Goal: Information Seeking & Learning: Learn about a topic

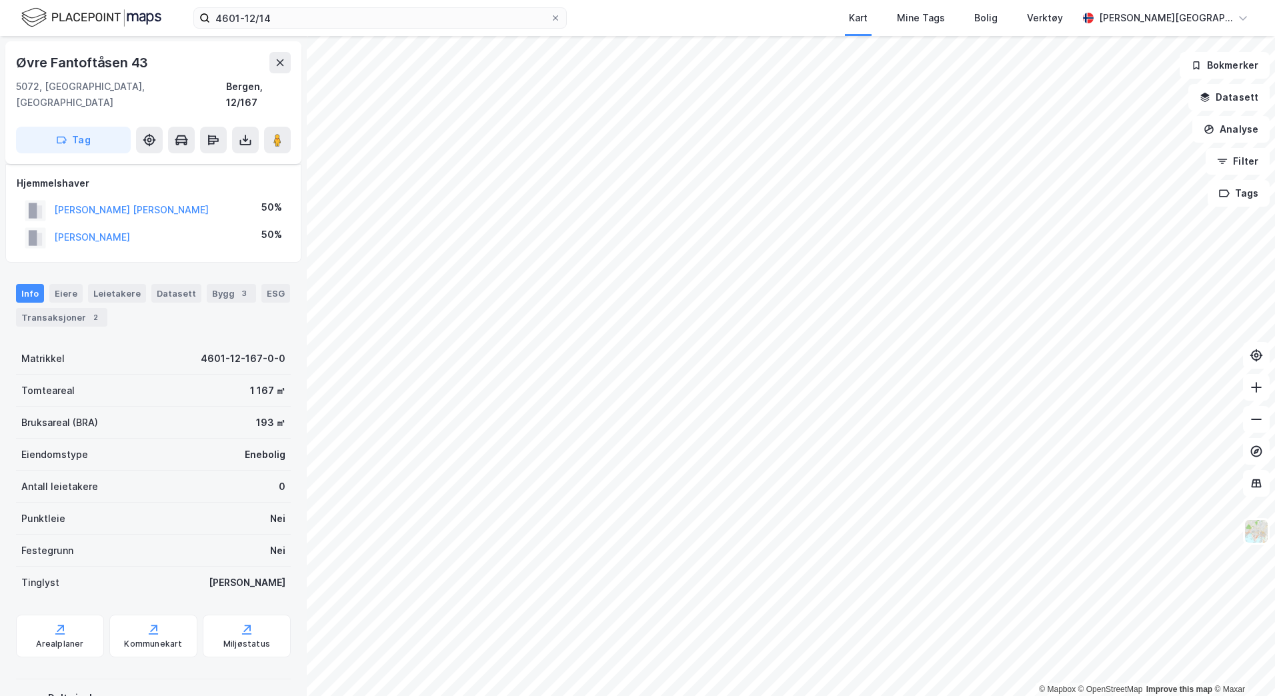
scroll to position [30, 0]
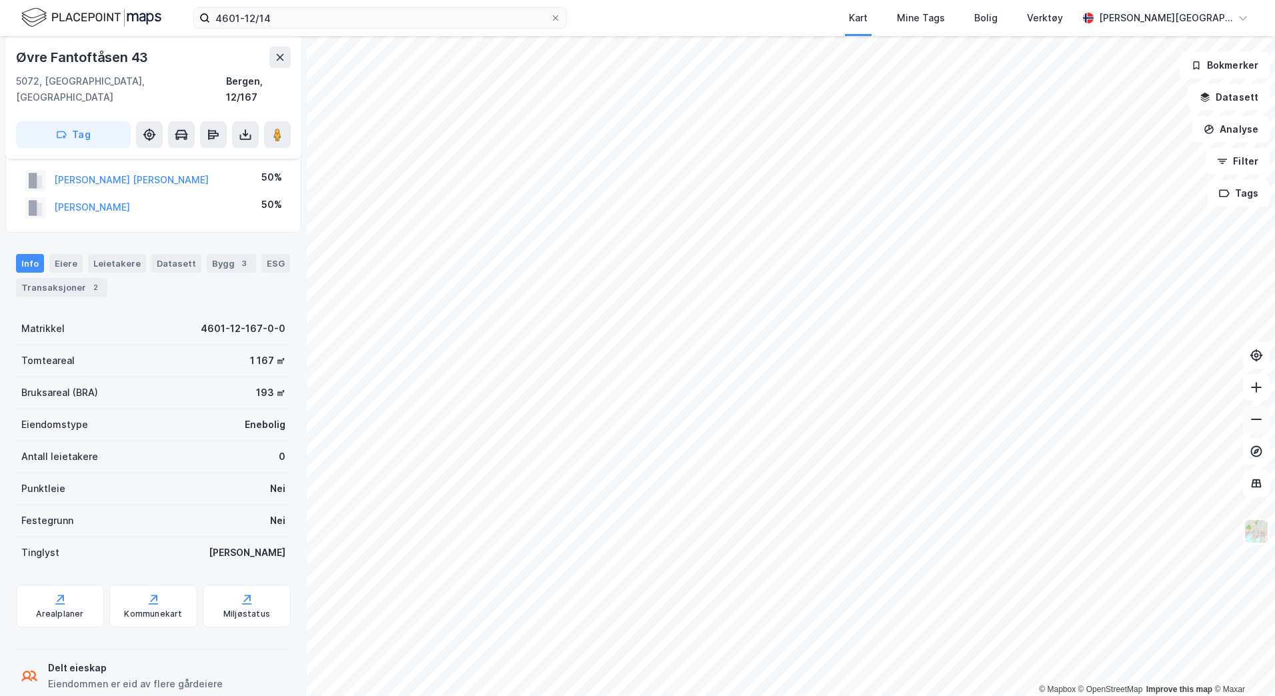
click at [1252, 409] on button at bounding box center [1256, 419] width 27 height 27
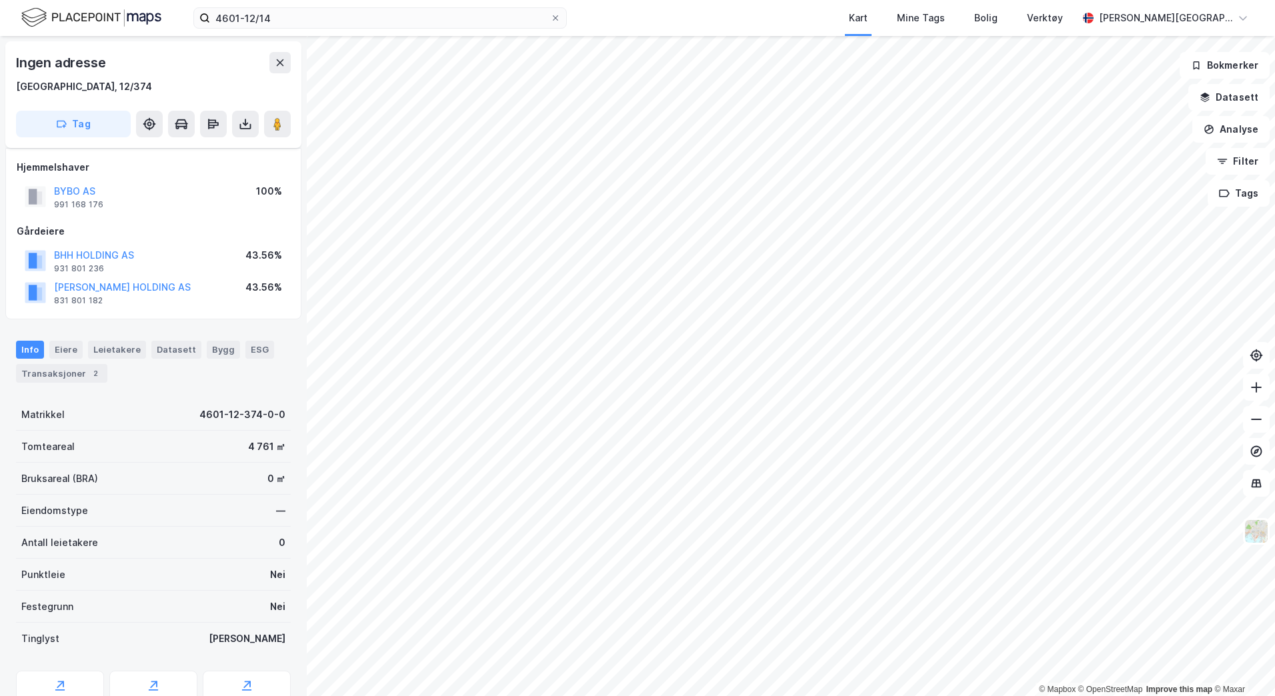
scroll to position [30, 0]
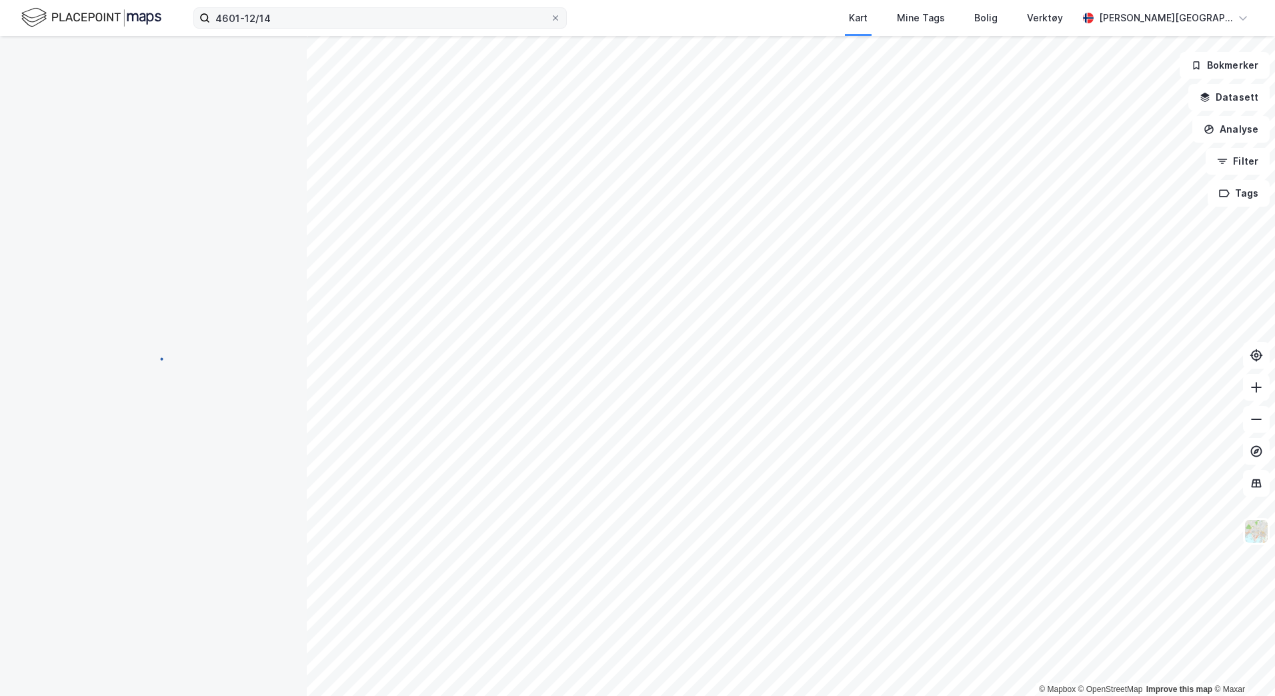
scroll to position [30, 0]
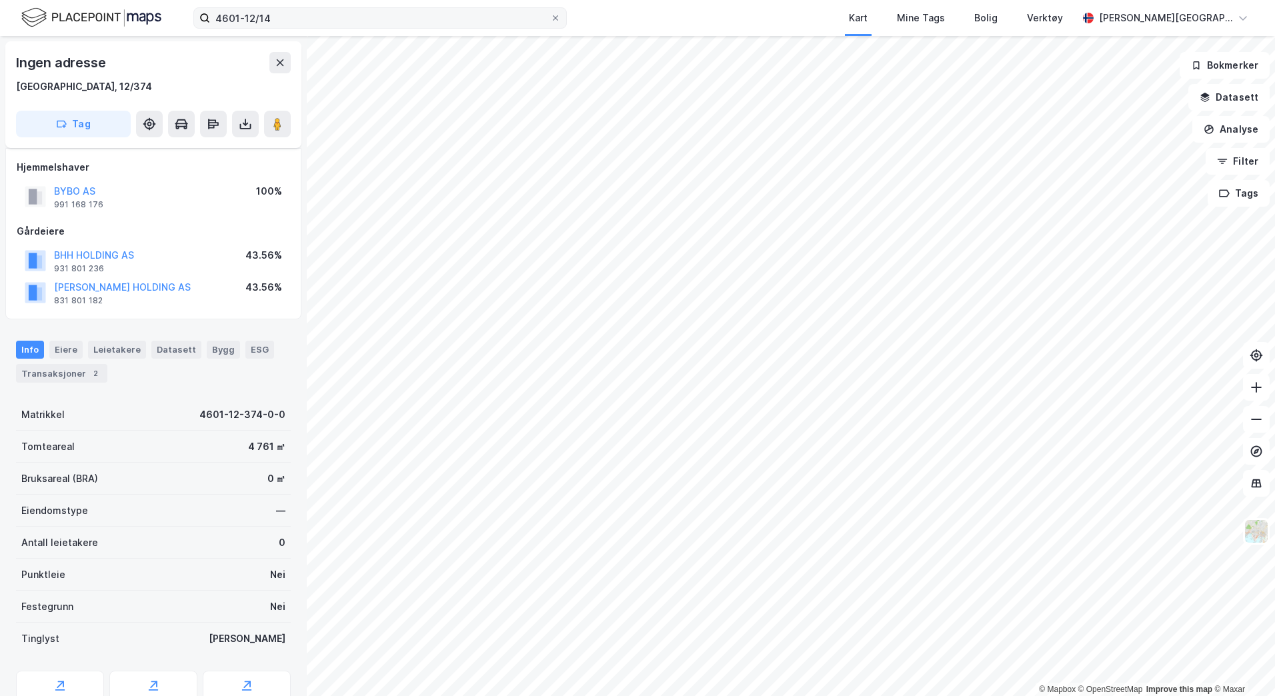
scroll to position [30, 0]
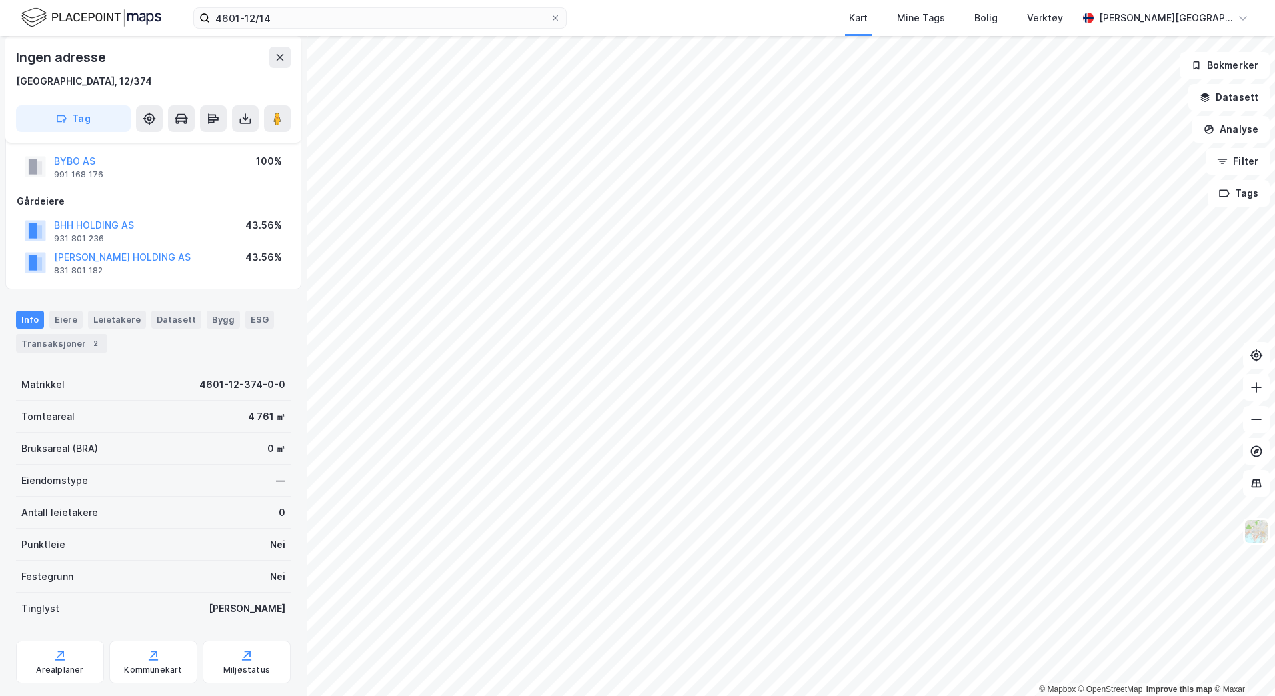
click at [315, 33] on div "4601-12/14 Kart Mine Tags Bolig Verktøy [PERSON_NAME][GEOGRAPHIC_DATA]" at bounding box center [637, 18] width 1275 height 36
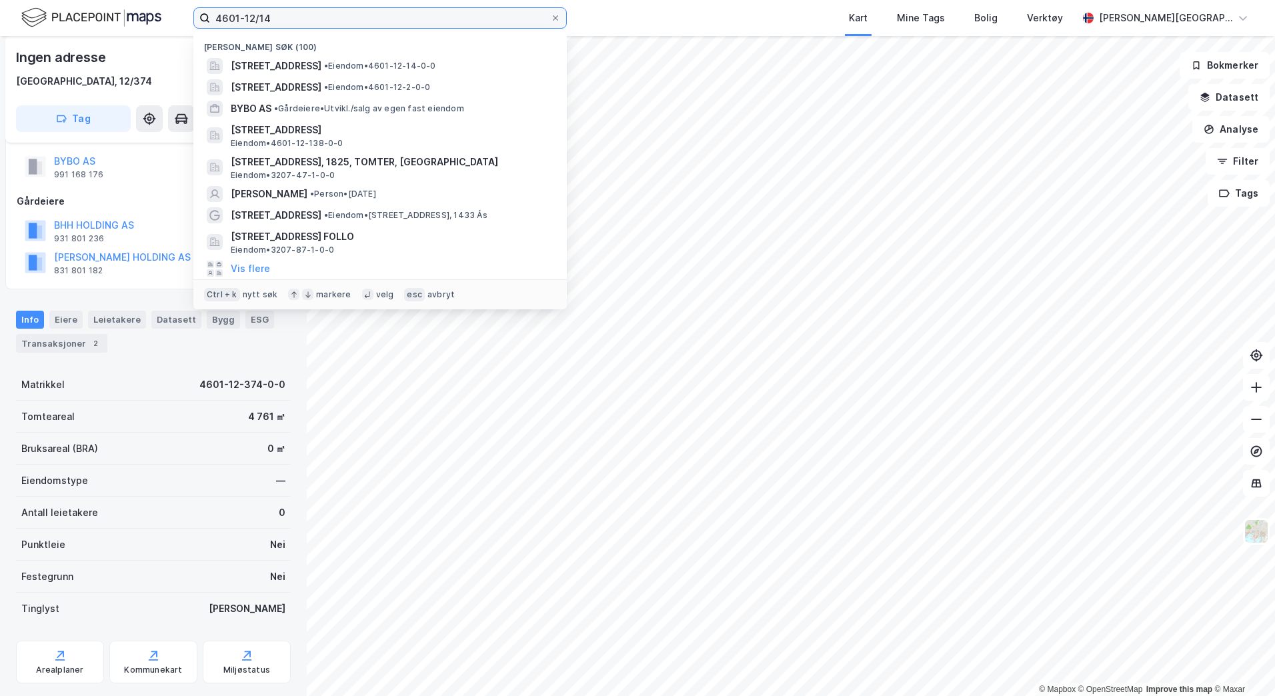
click at [310, 21] on input "4601-12/14" at bounding box center [380, 18] width 340 height 20
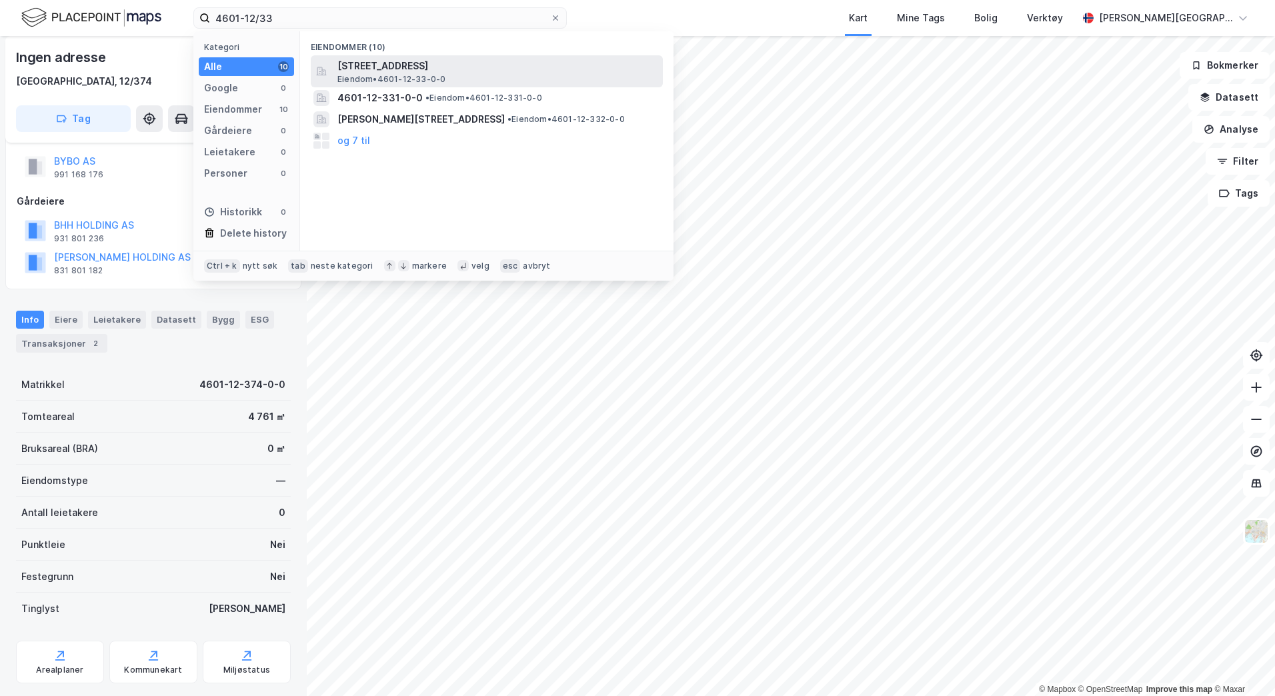
click at [388, 68] on span "[STREET_ADDRESS]" at bounding box center [497, 66] width 320 height 16
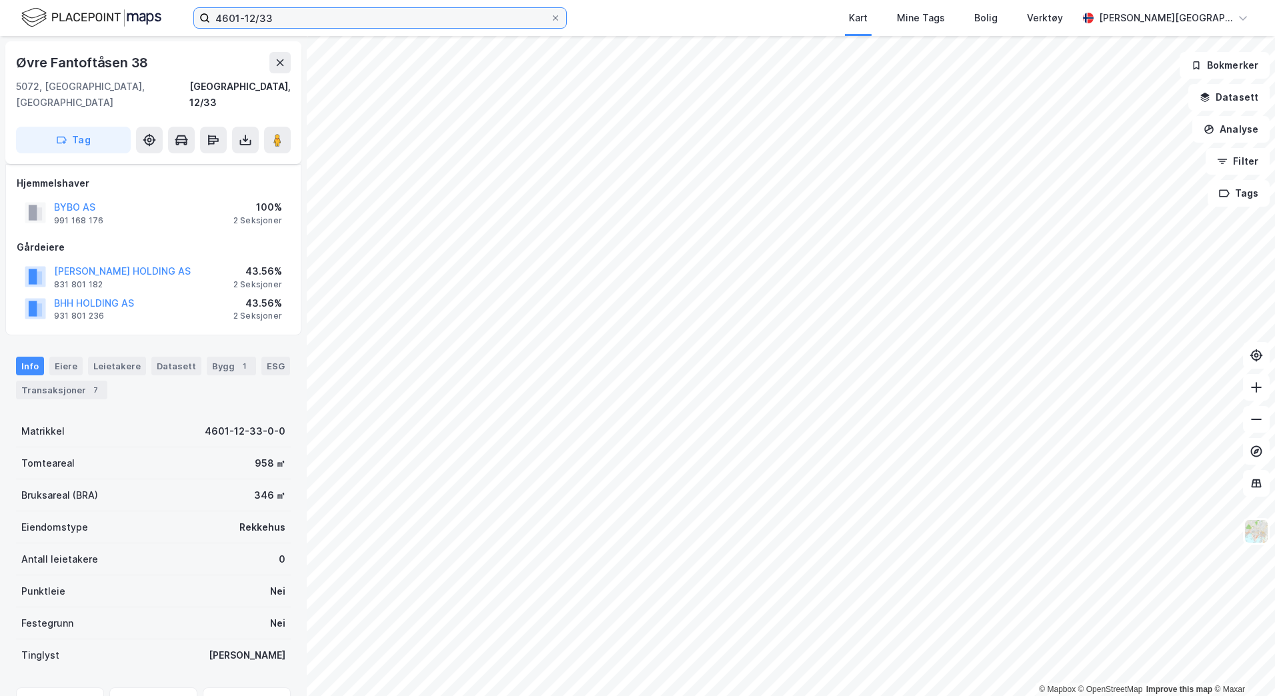
click at [355, 13] on input "4601-12/33" at bounding box center [380, 18] width 340 height 20
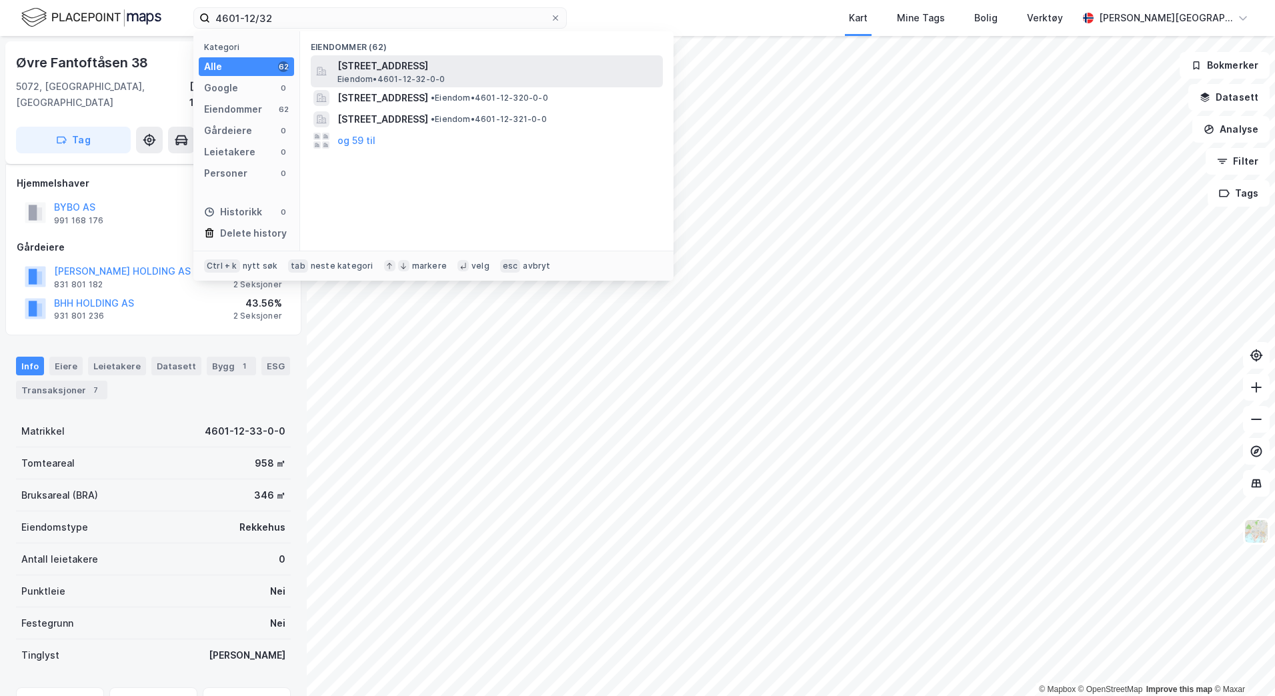
click at [419, 65] on span "[STREET_ADDRESS]" at bounding box center [497, 66] width 320 height 16
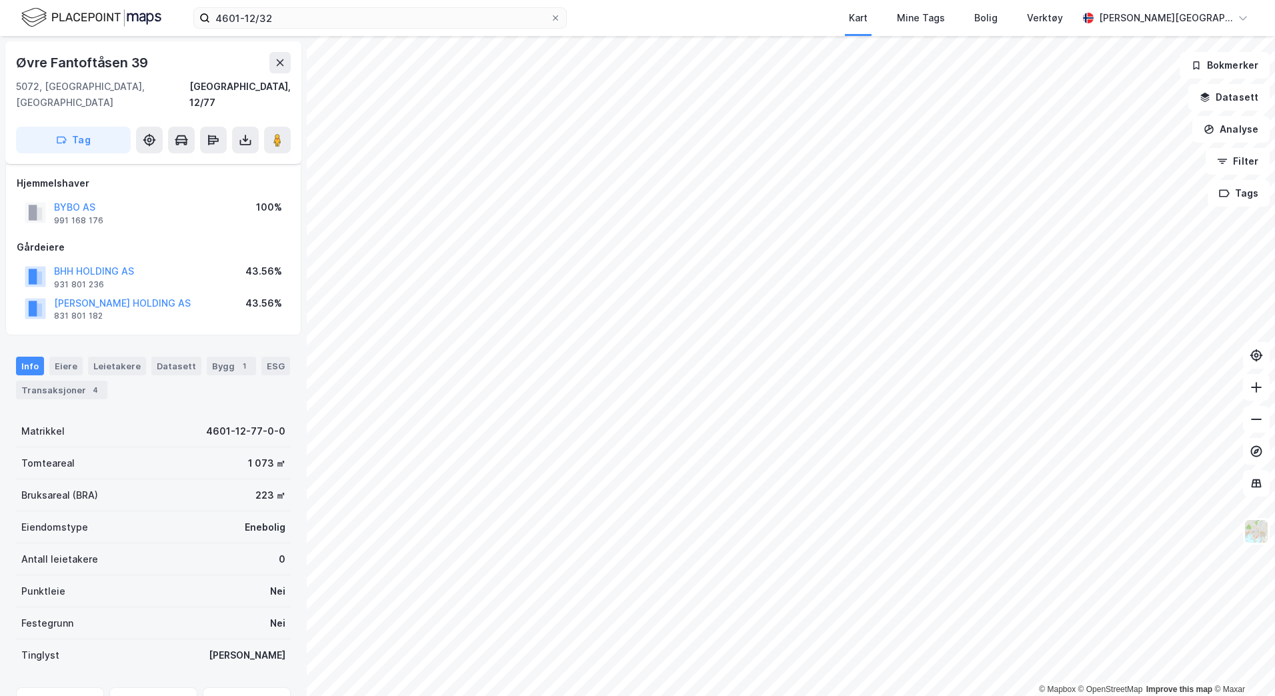
scroll to position [30, 0]
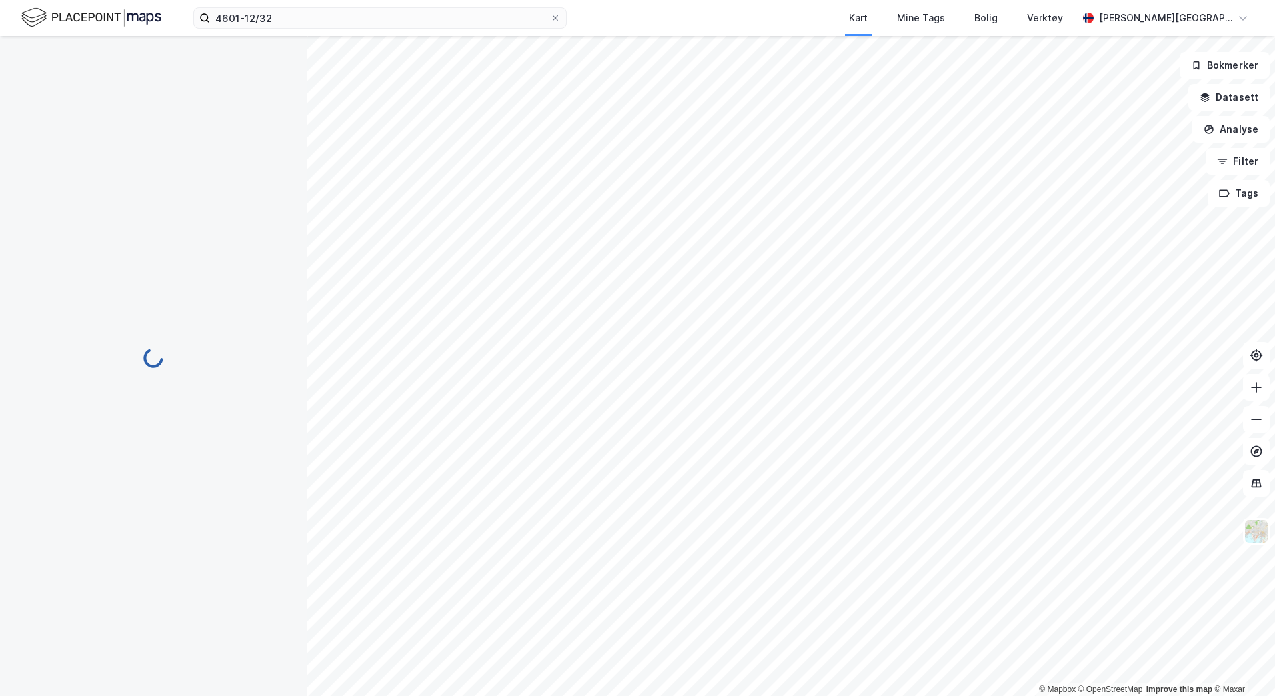
scroll to position [30, 0]
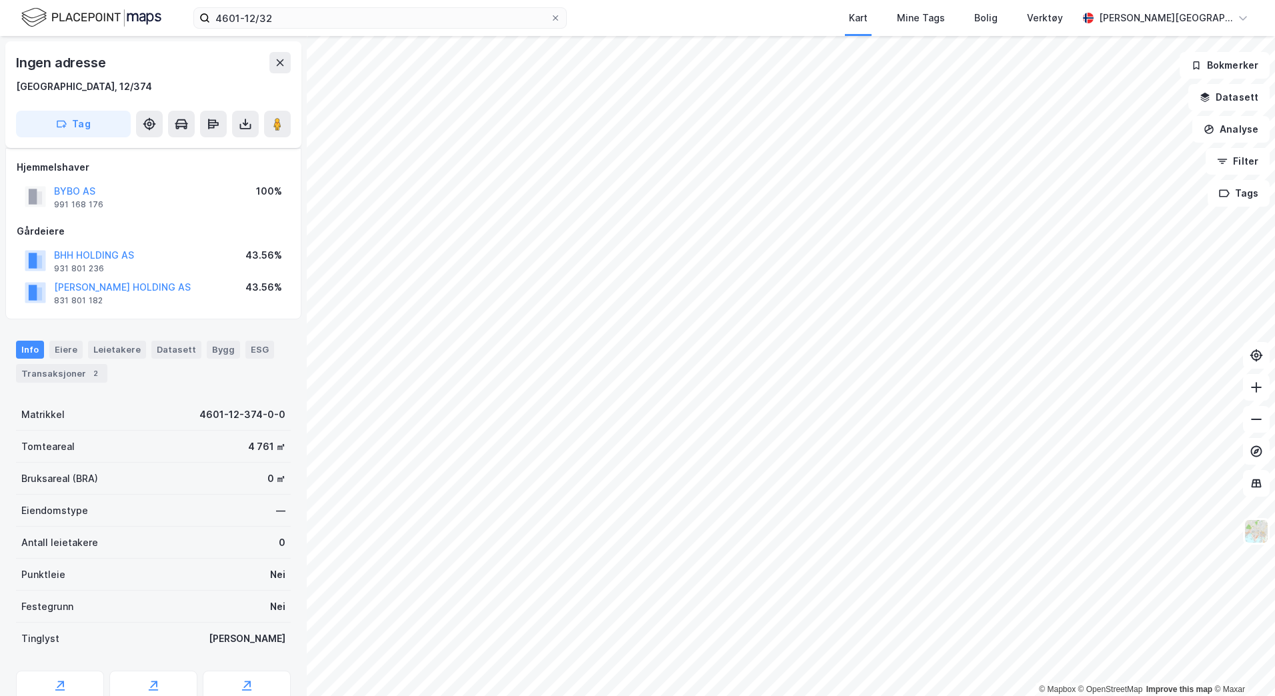
scroll to position [30, 0]
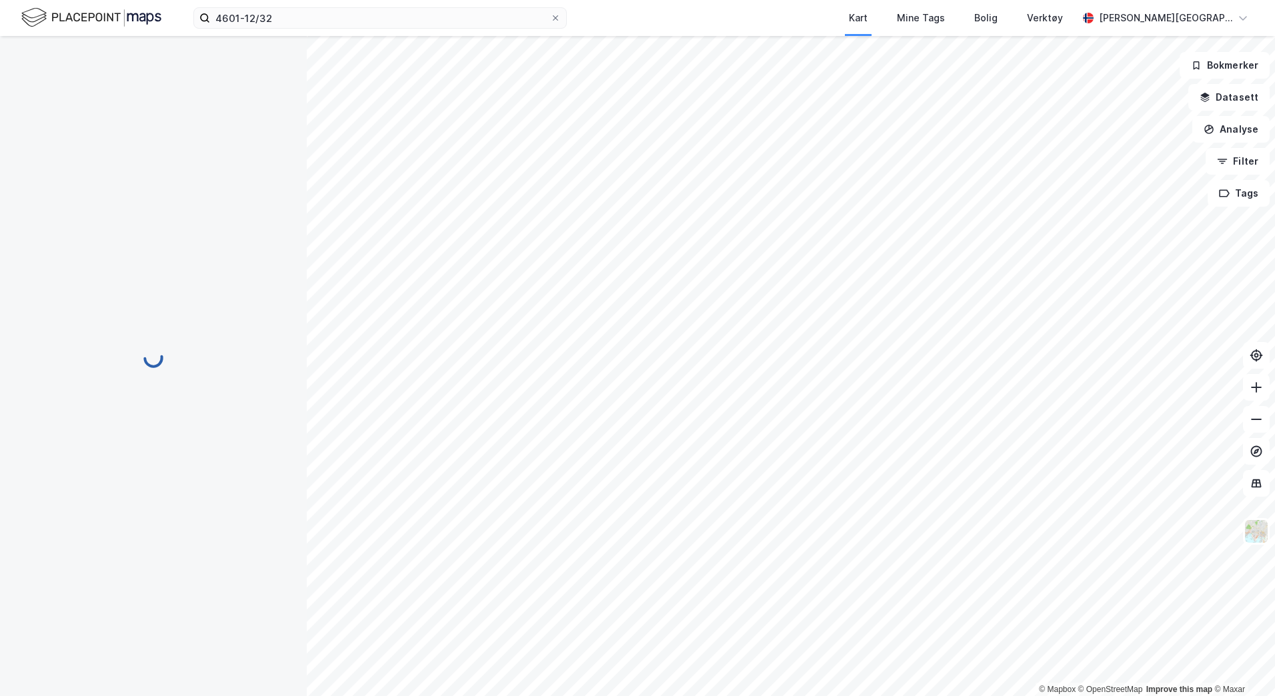
scroll to position [30, 0]
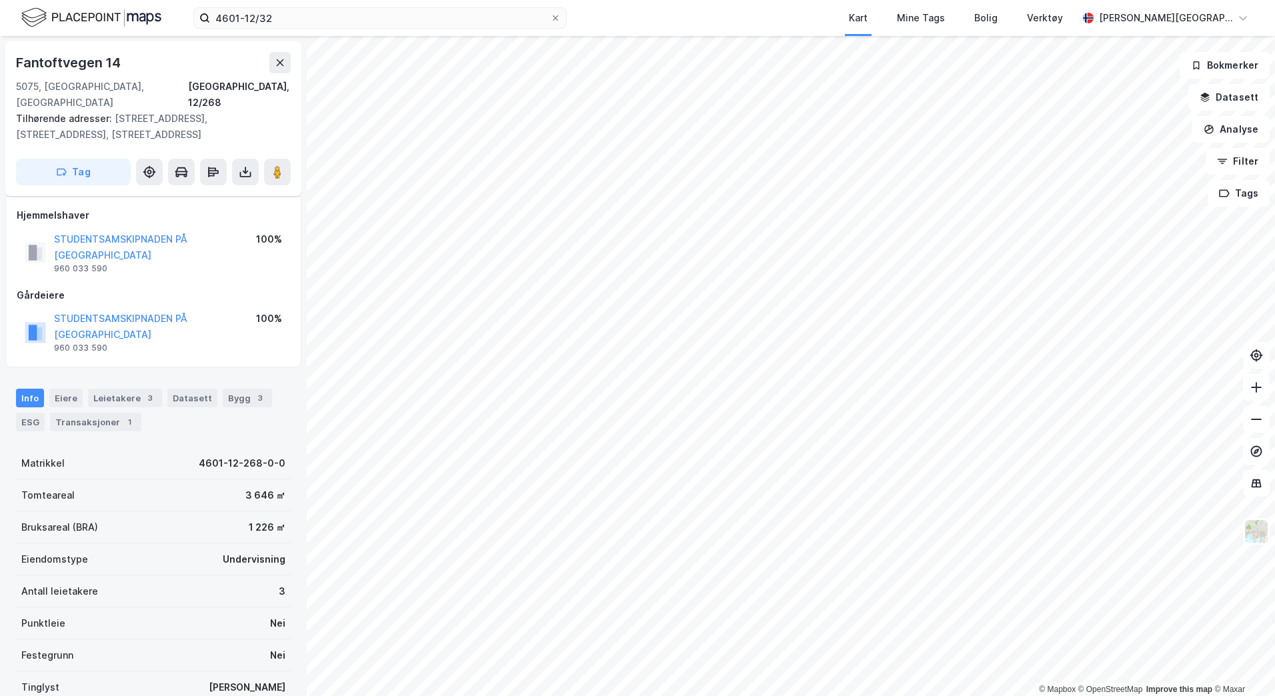
scroll to position [30, 0]
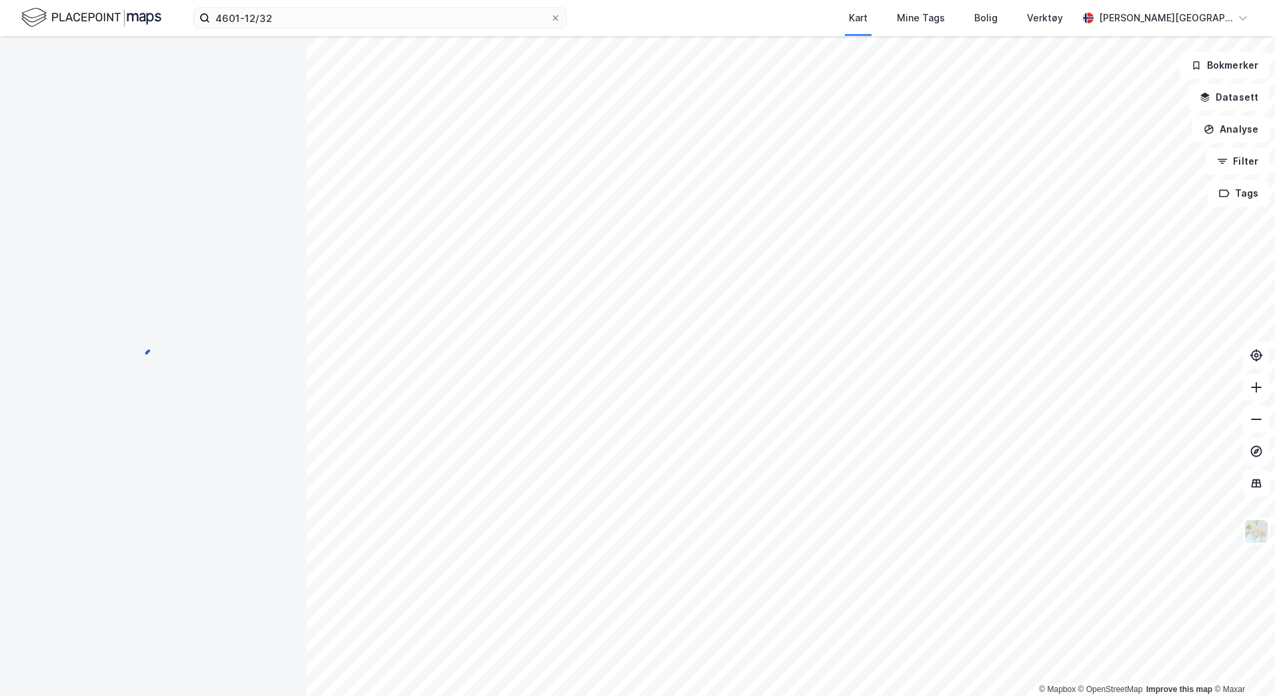
scroll to position [30, 0]
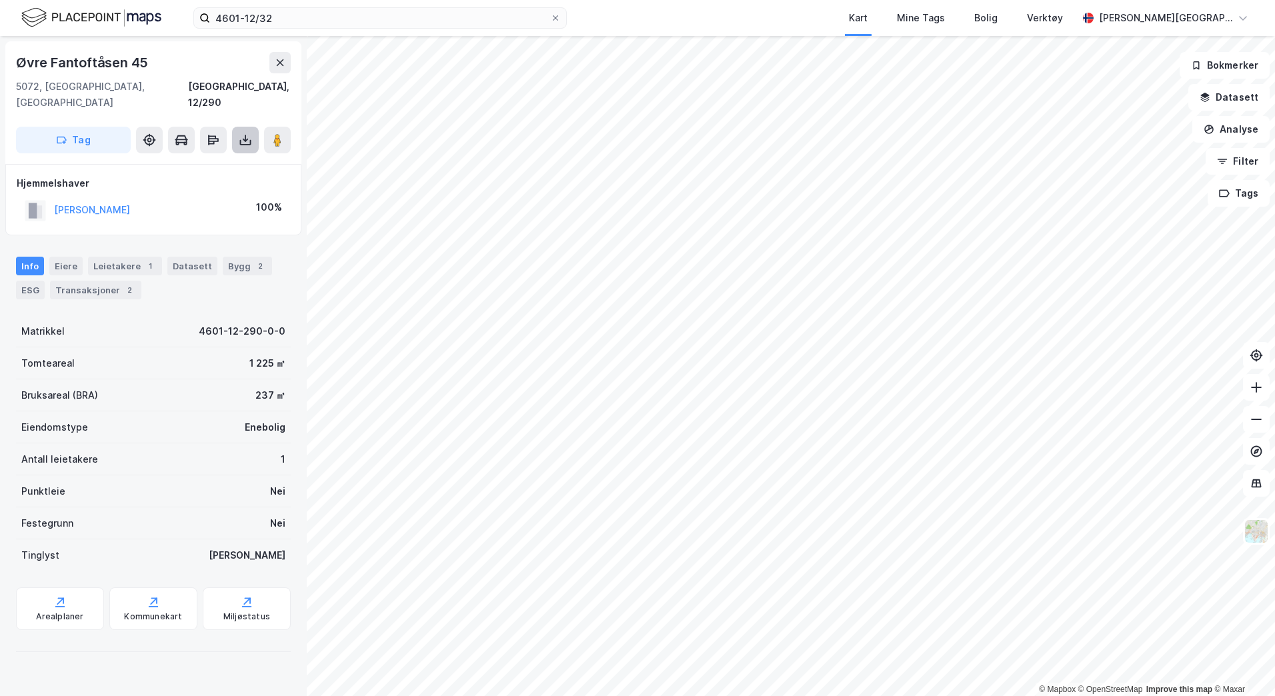
click at [247, 127] on button at bounding box center [245, 140] width 27 height 27
click at [247, 156] on div "Last ned grunnbok" at bounding box center [188, 166] width 142 height 21
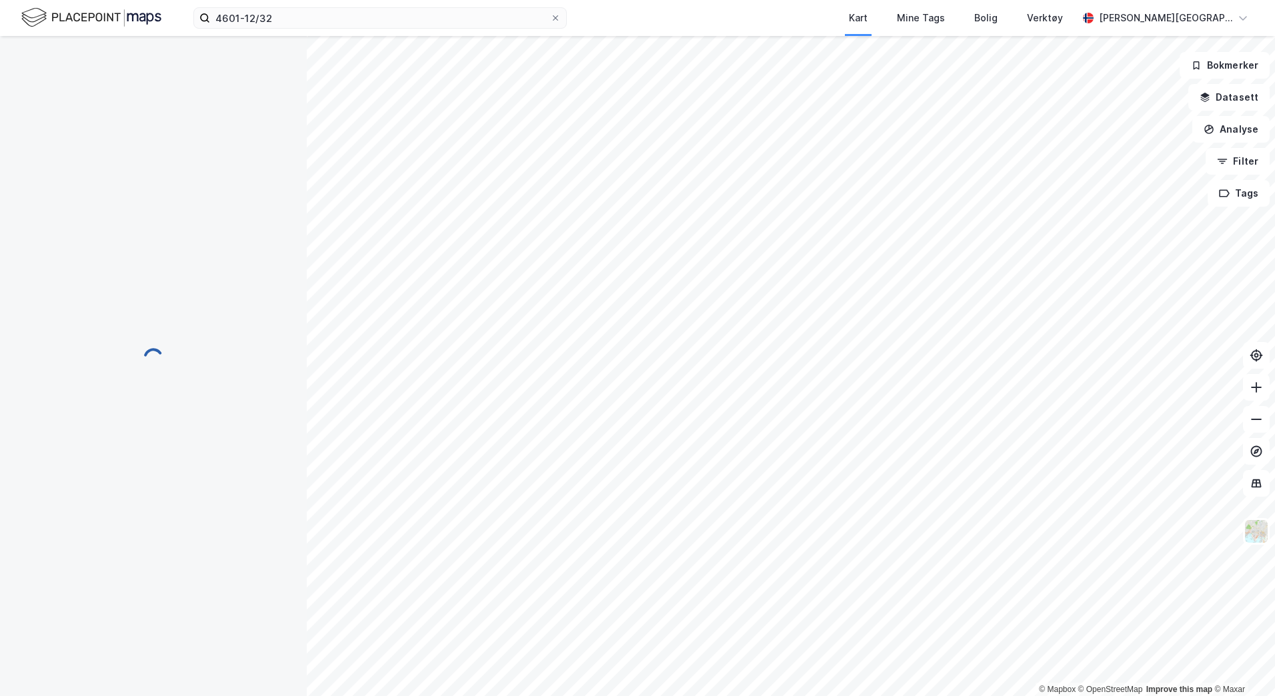
scroll to position [30, 0]
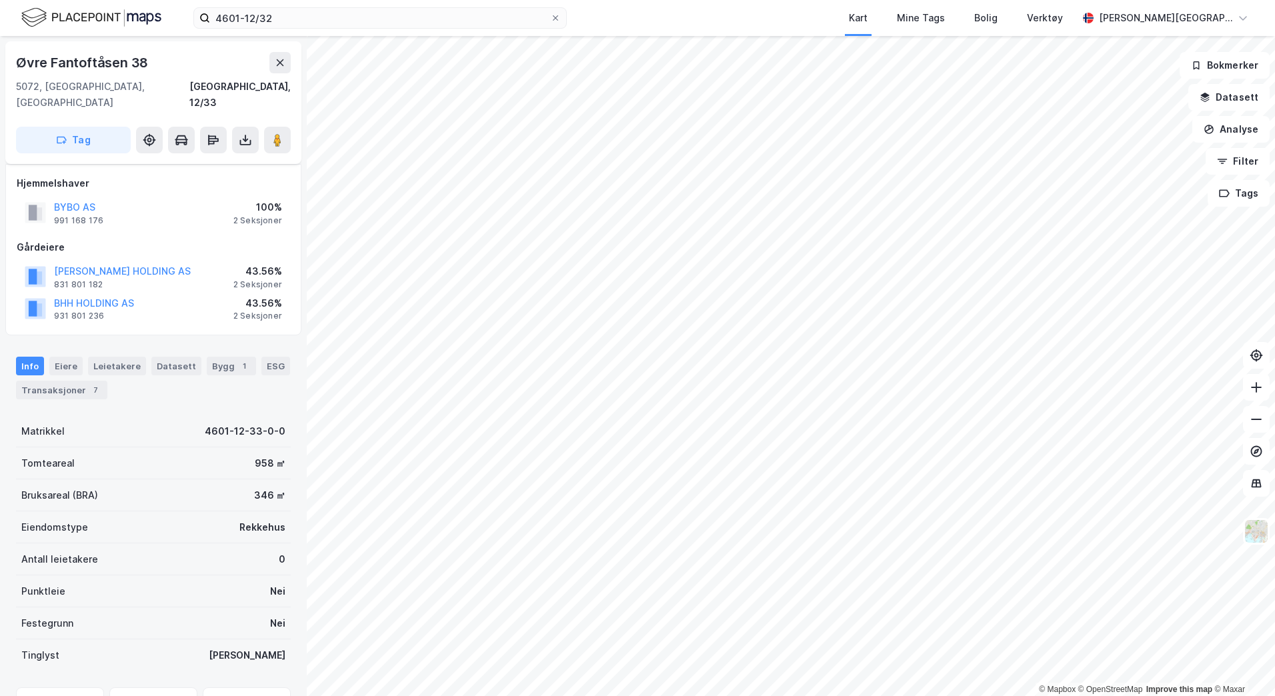
scroll to position [30, 0]
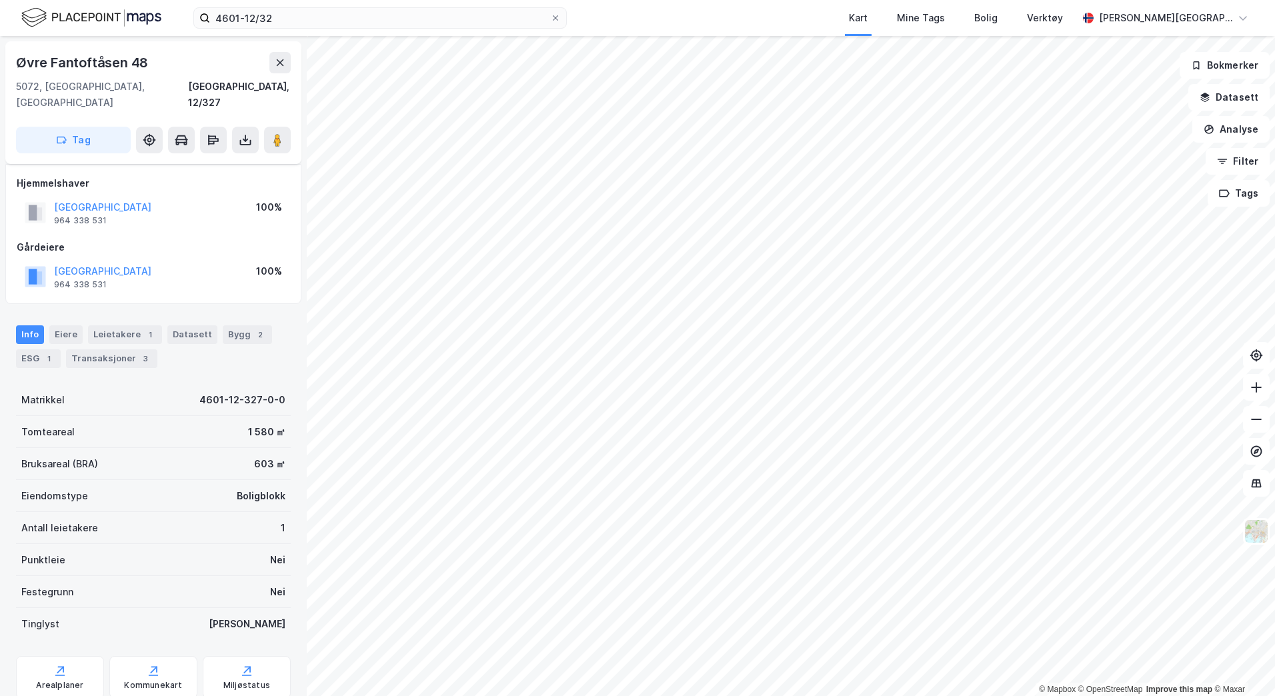
scroll to position [30, 0]
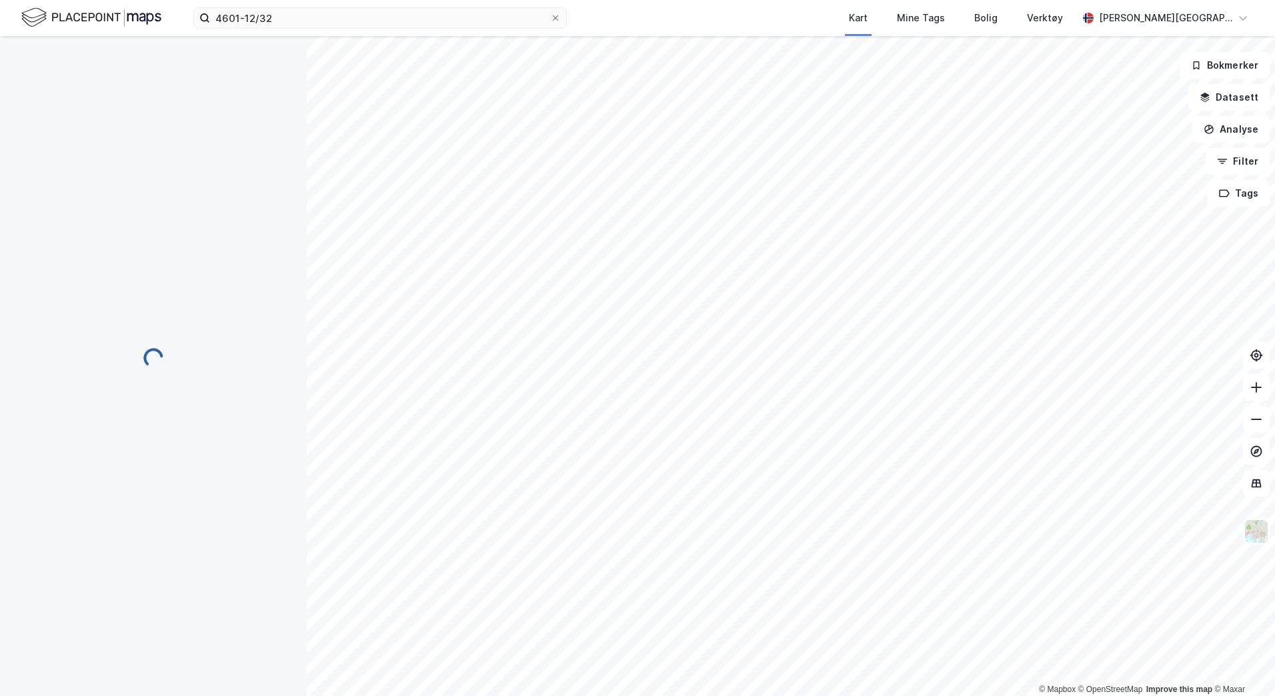
scroll to position [30, 0]
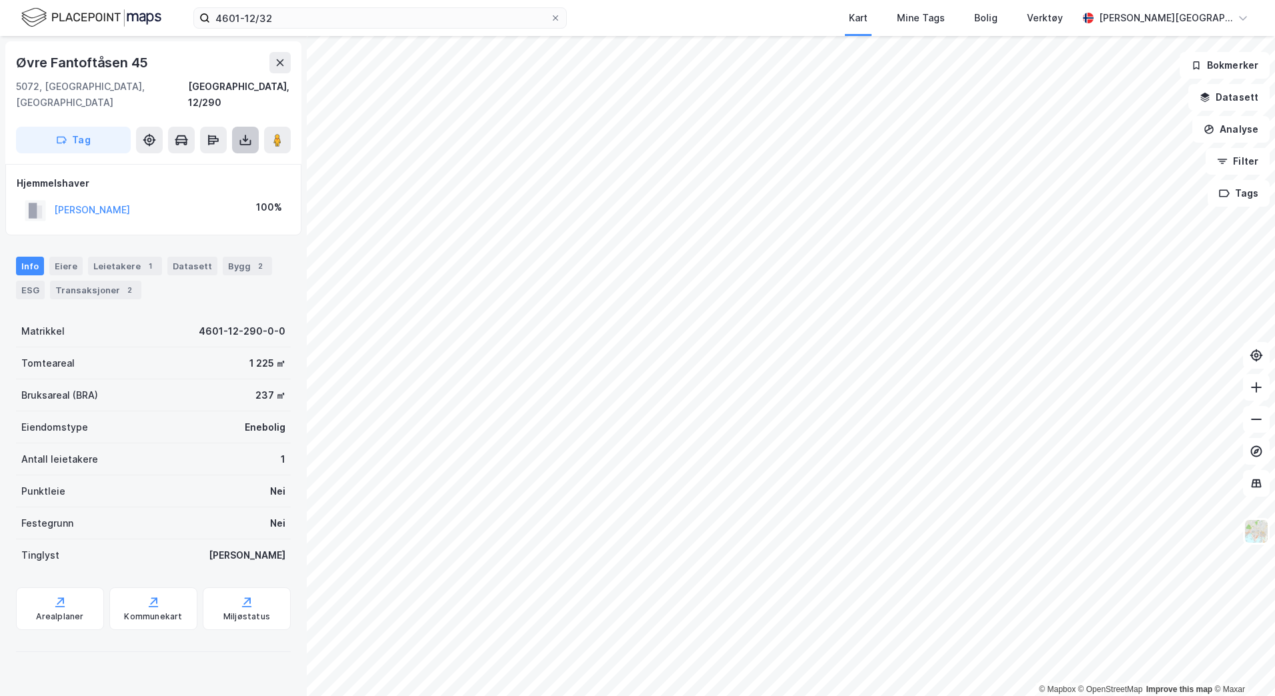
click at [246, 131] on button at bounding box center [245, 140] width 27 height 27
click at [242, 156] on div "Last ned grunnbok" at bounding box center [188, 166] width 142 height 21
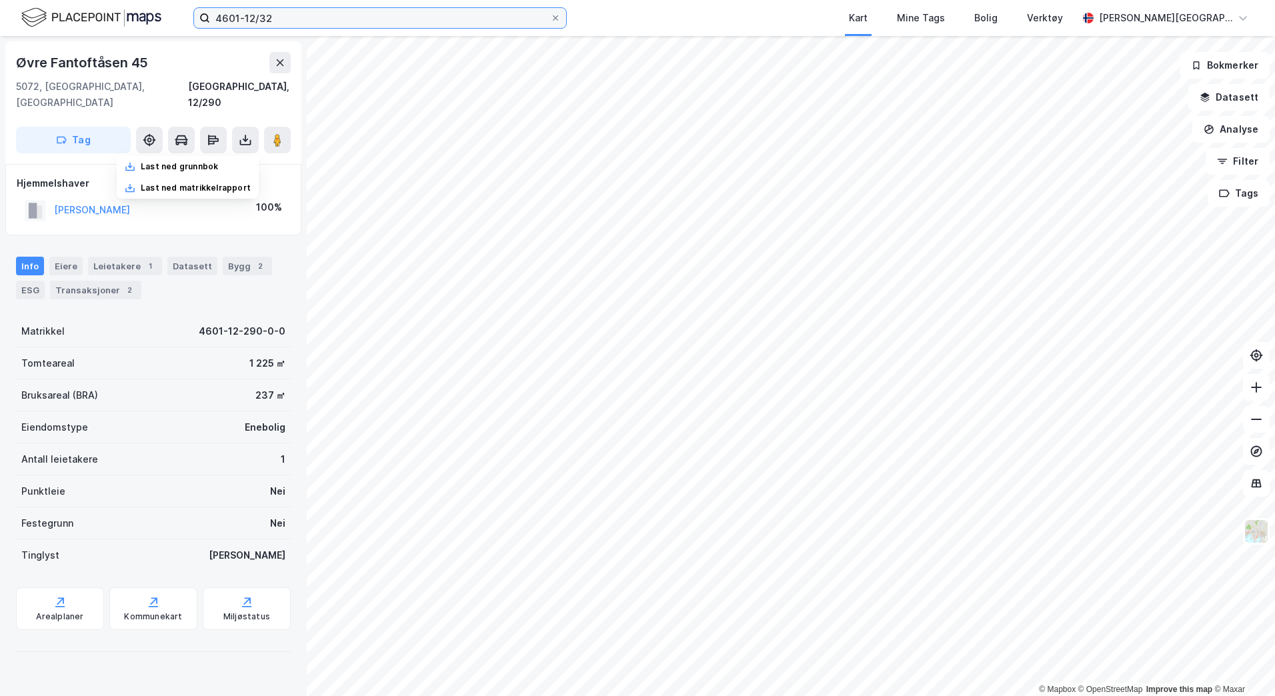
click at [335, 20] on input "4601-12/32" at bounding box center [380, 18] width 340 height 20
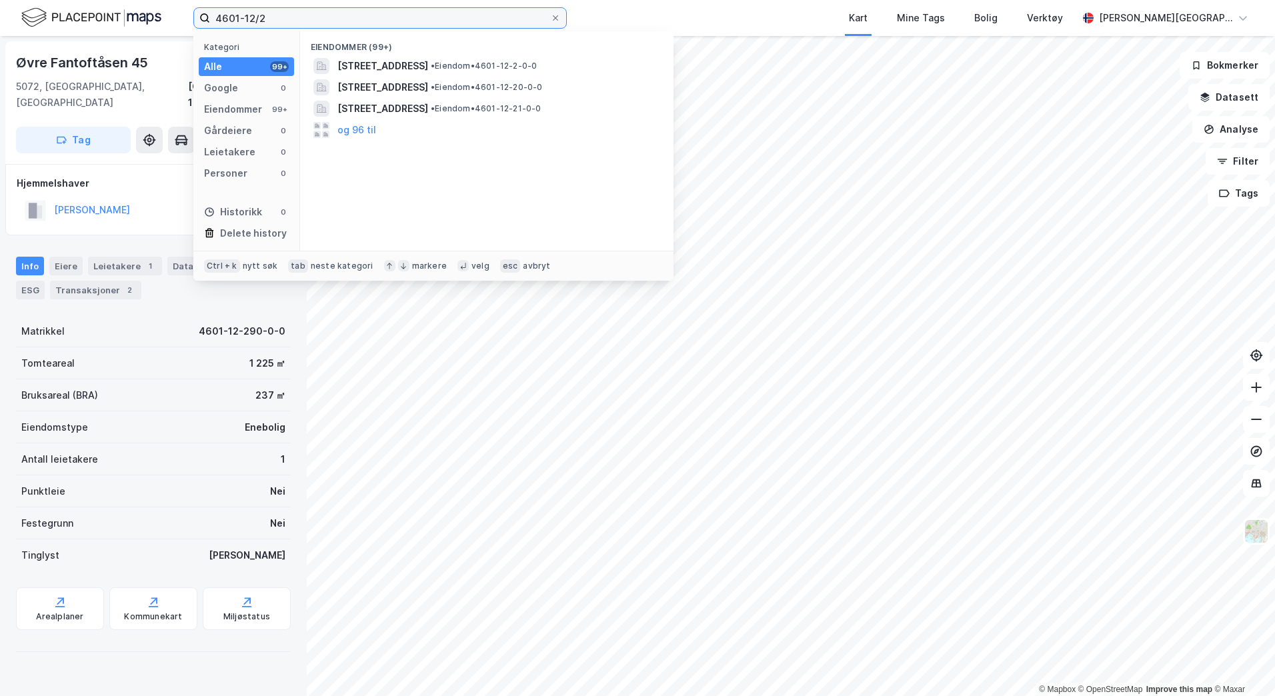
type input "4601-12/2"
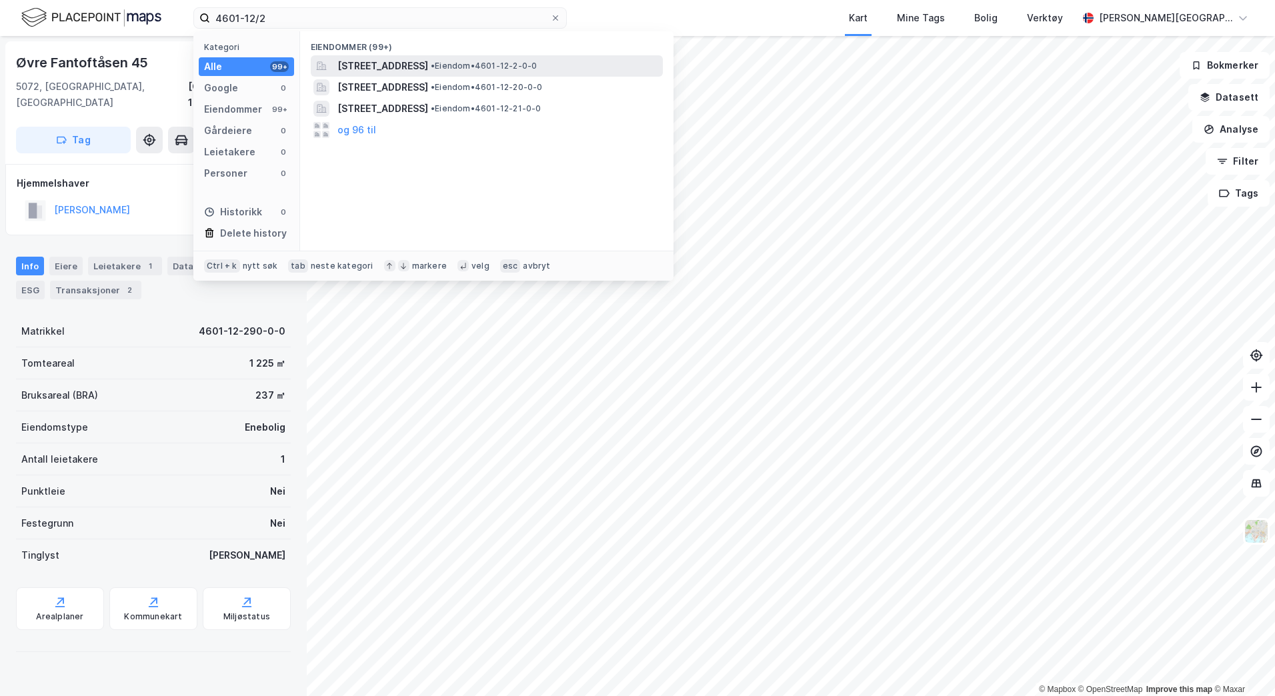
click at [428, 72] on span "[STREET_ADDRESS]" at bounding box center [382, 66] width 91 height 16
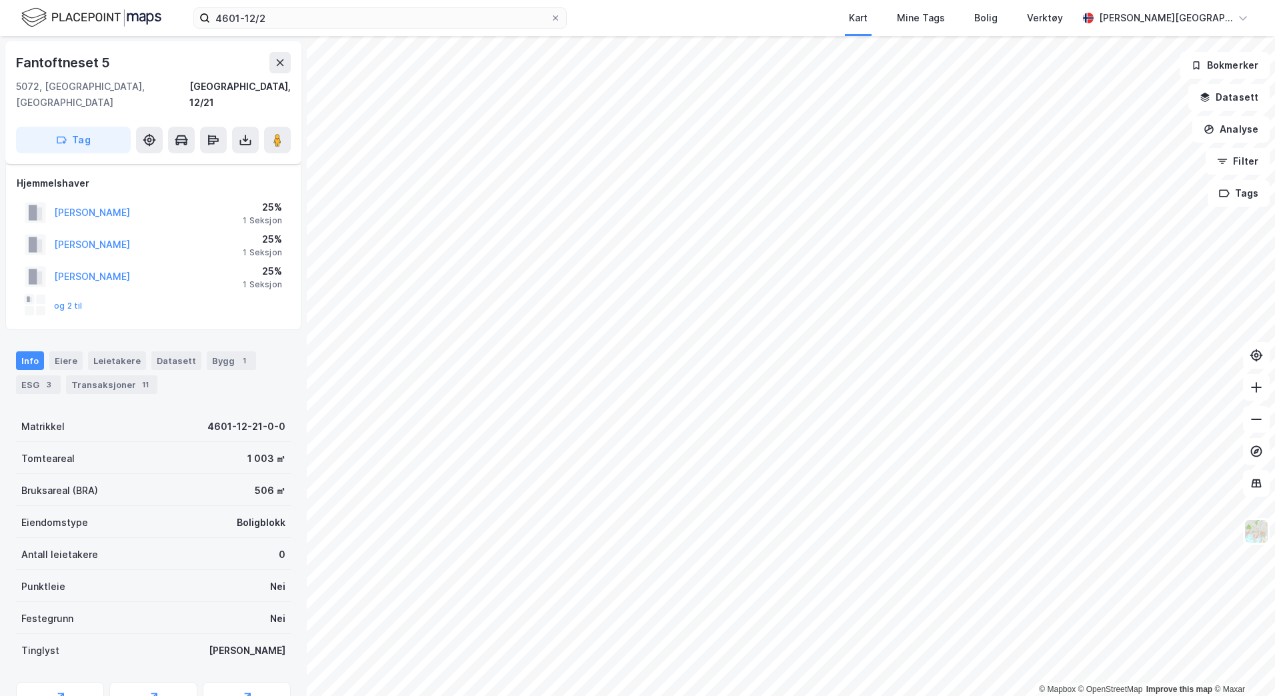
scroll to position [30, 0]
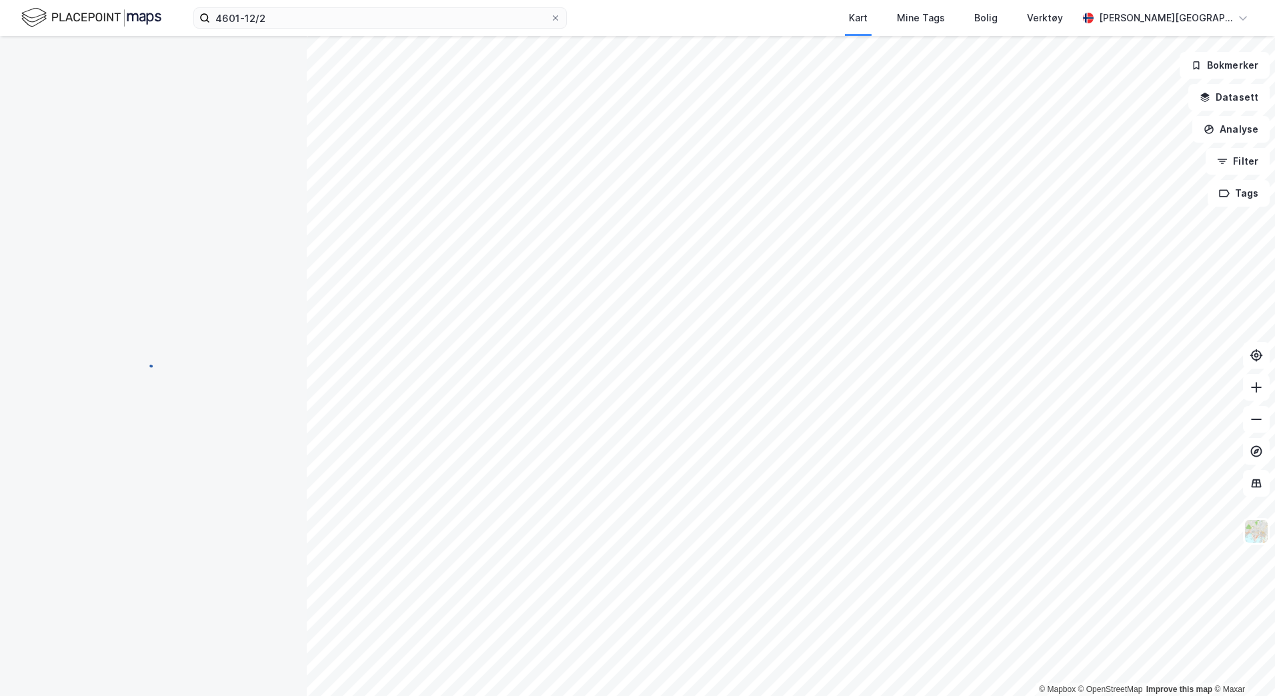
scroll to position [30, 0]
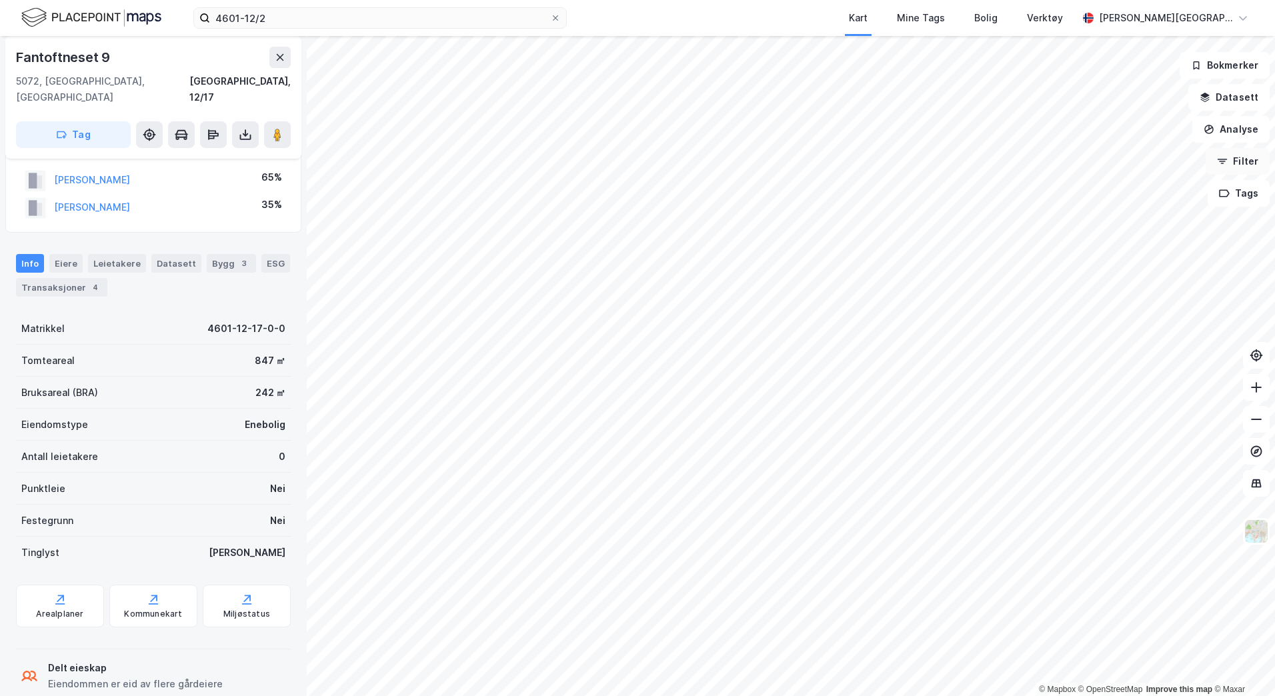
click at [1237, 165] on button "Filter" at bounding box center [1238, 161] width 64 height 27
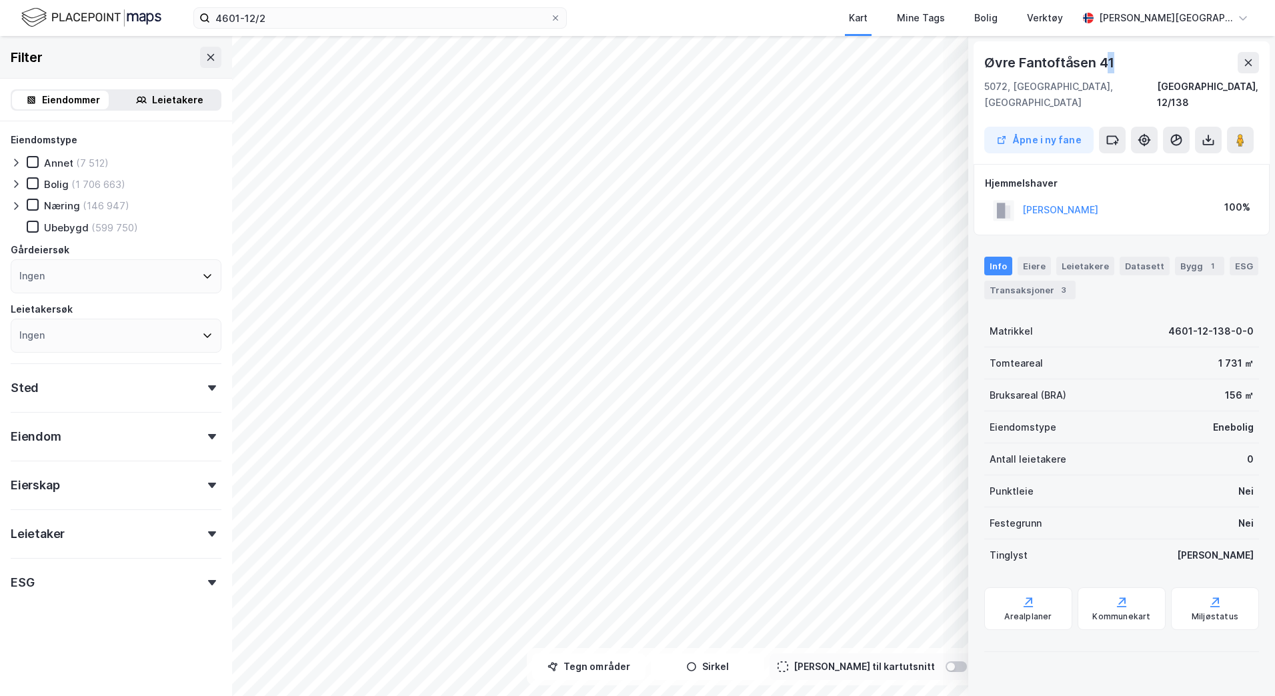
drag, startPoint x: 1146, startPoint y: 61, endPoint x: 1102, endPoint y: 62, distance: 44.7
click at [1102, 62] on div "Øvre Fantoftåsen 41" at bounding box center [1121, 62] width 275 height 21
drag, startPoint x: 980, startPoint y: 59, endPoint x: 1118, endPoint y: 61, distance: 138.1
click at [1118, 61] on div "[STREET_ADDRESS], 12/138 Åpne i ny fane" at bounding box center [1122, 102] width 296 height 123
copy div "Øvre Fantoftåsen 41"
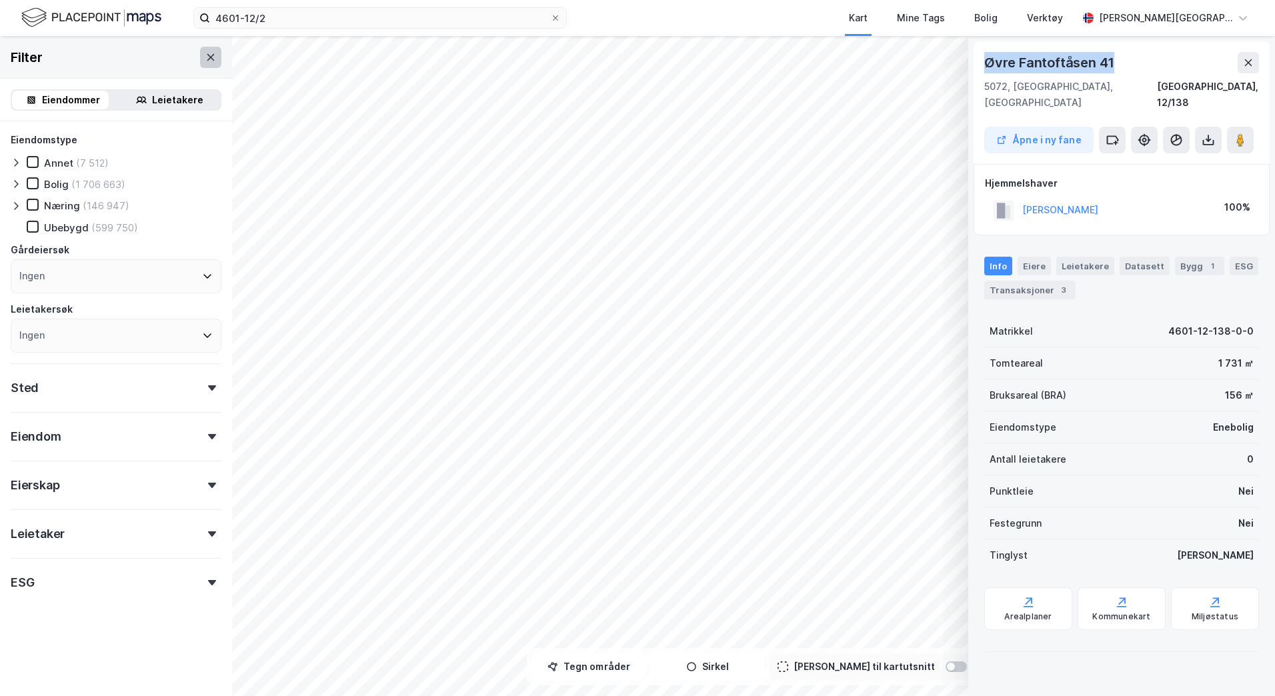
click at [200, 63] on button at bounding box center [210, 57] width 21 height 21
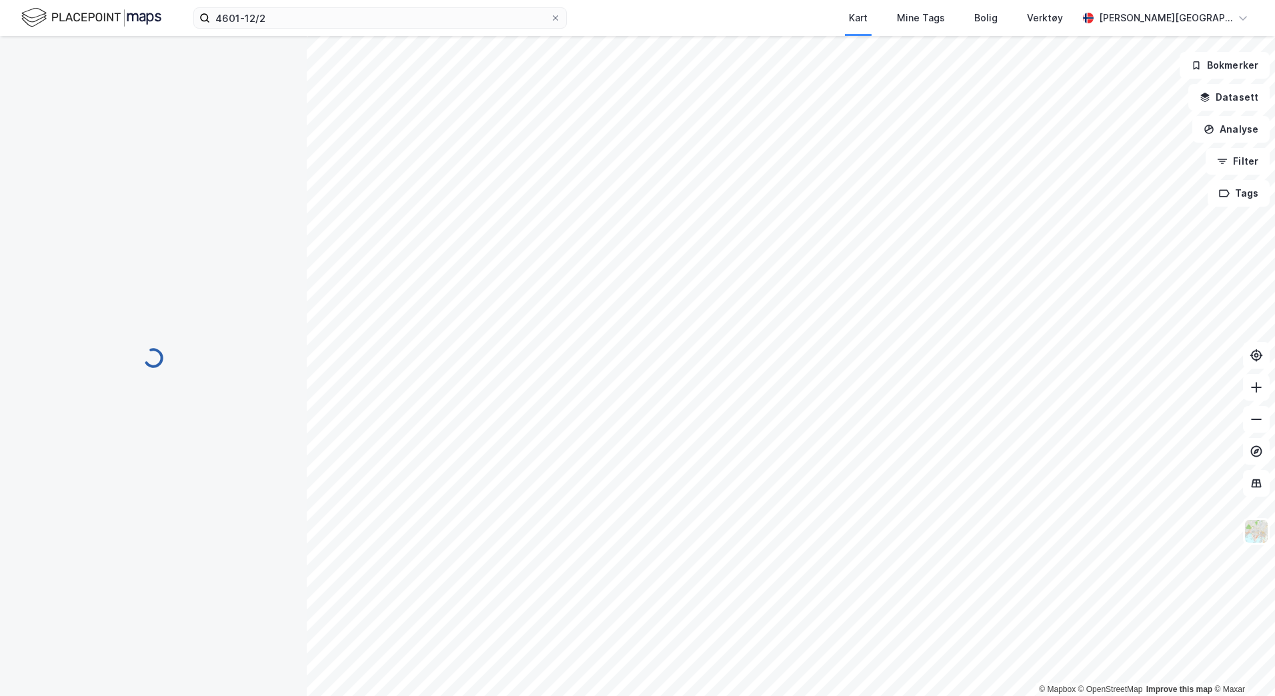
scroll to position [30, 0]
